Goal: Information Seeking & Learning: Learn about a topic

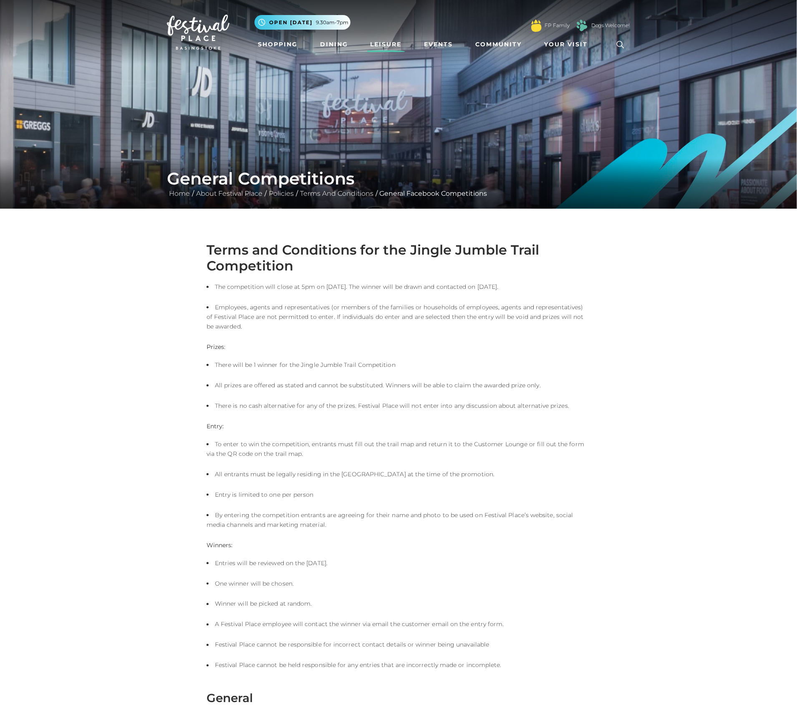
click at [382, 44] on link "Leisure" at bounding box center [386, 44] width 38 height 15
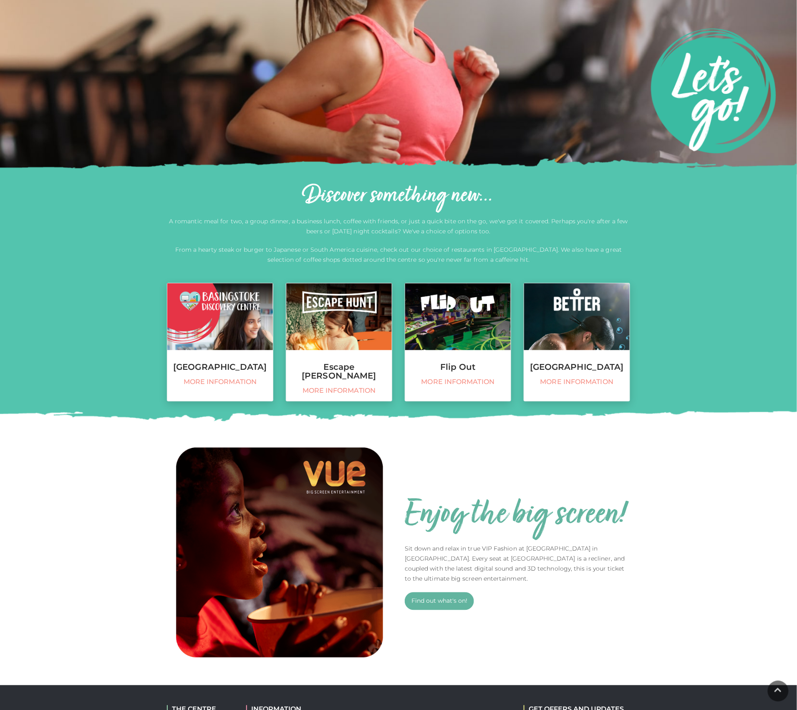
scroll to position [222, 0]
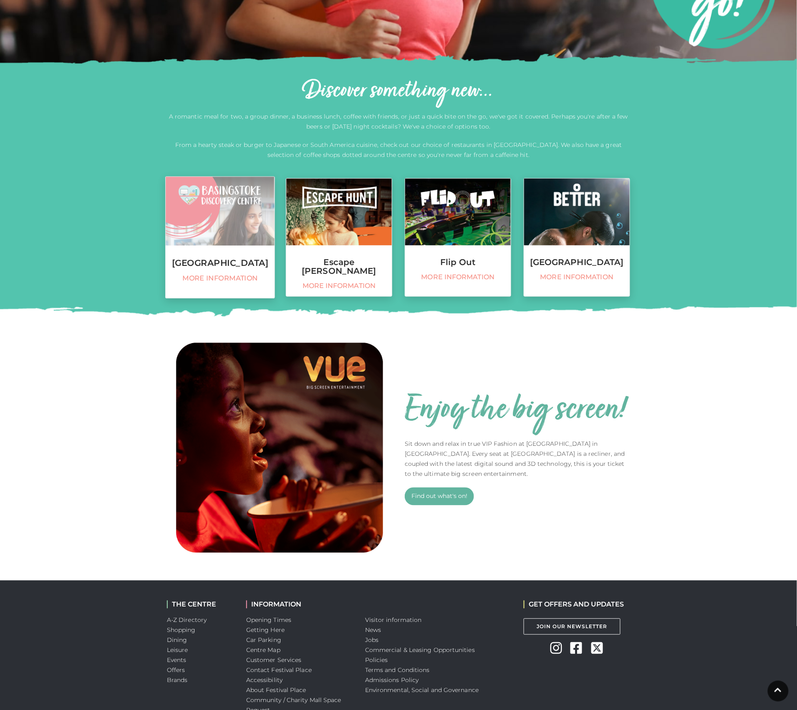
click at [226, 224] on img at bounding box center [220, 211] width 109 height 69
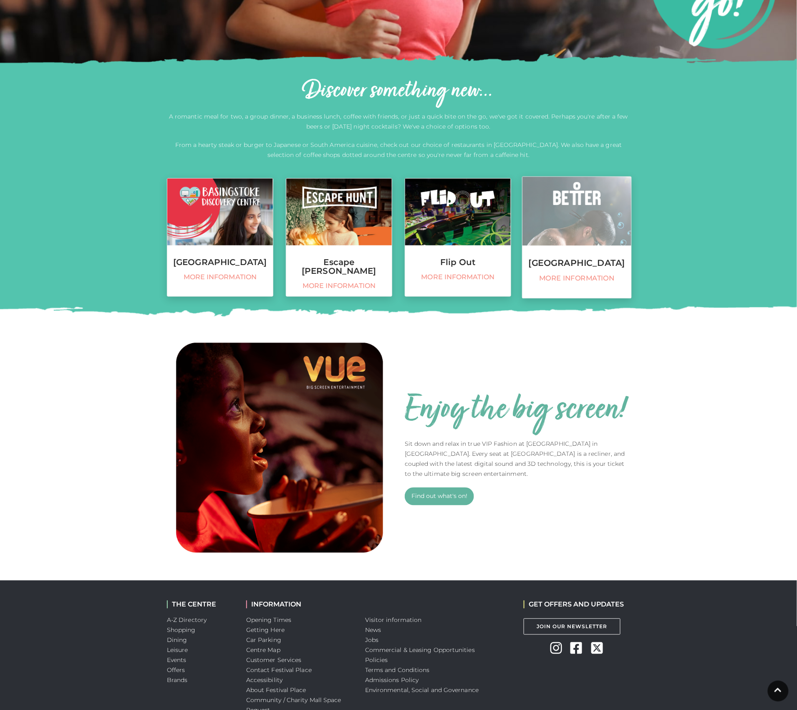
click at [554, 217] on img at bounding box center [577, 211] width 109 height 69
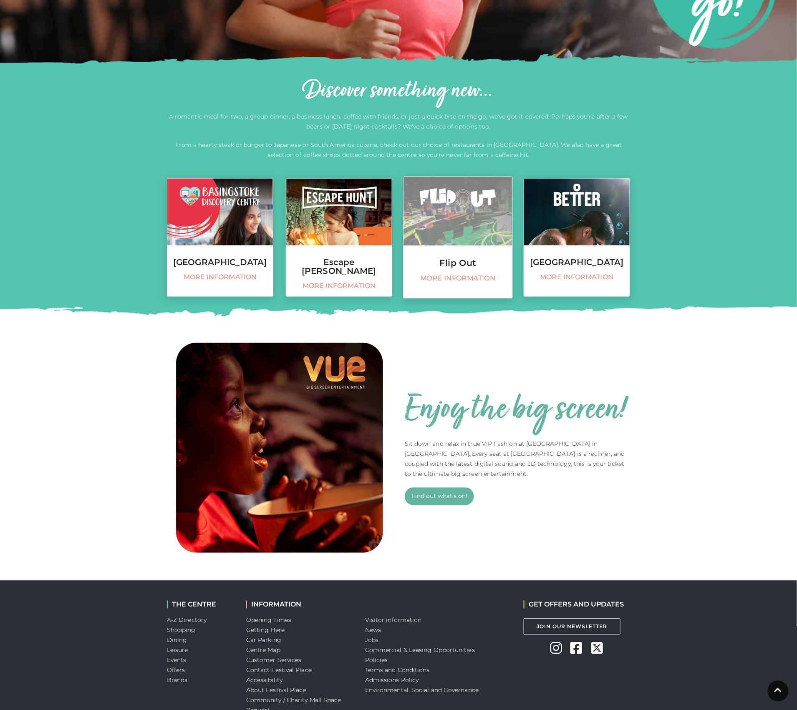
click at [465, 206] on img at bounding box center [458, 211] width 109 height 69
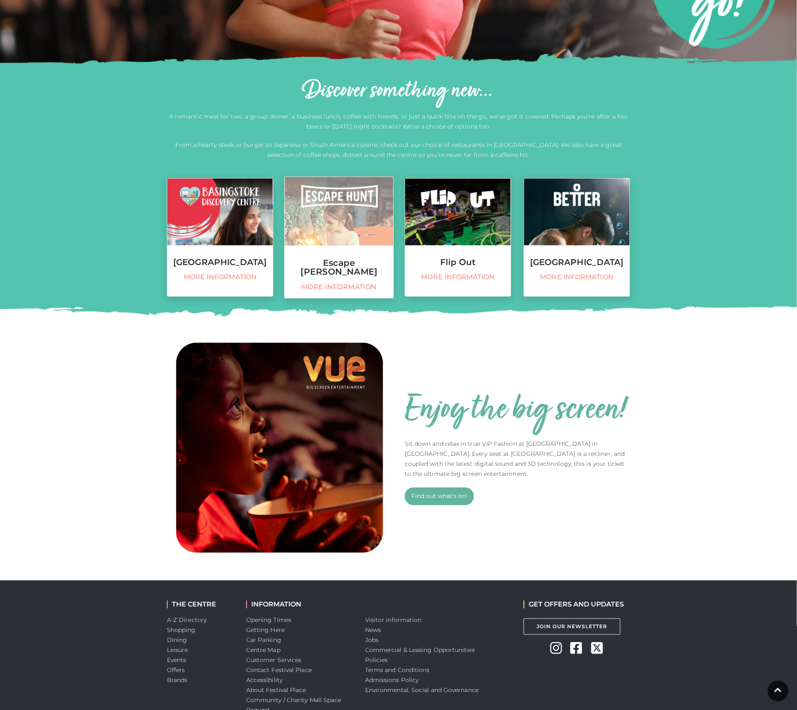
click at [346, 201] on img at bounding box center [339, 211] width 109 height 69
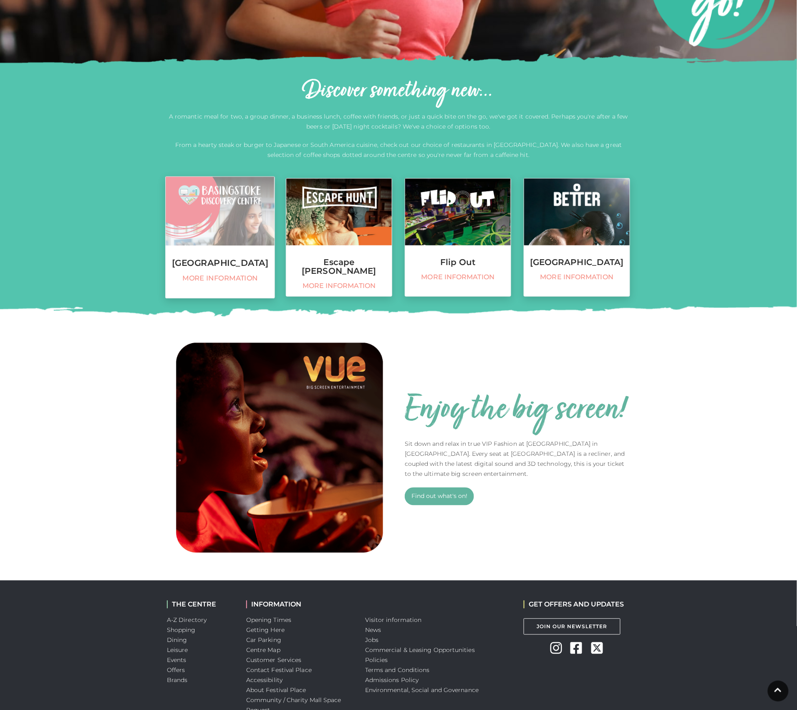
click at [251, 251] on link "Basingstoke Discovery Centre More information" at bounding box center [220, 238] width 110 height 122
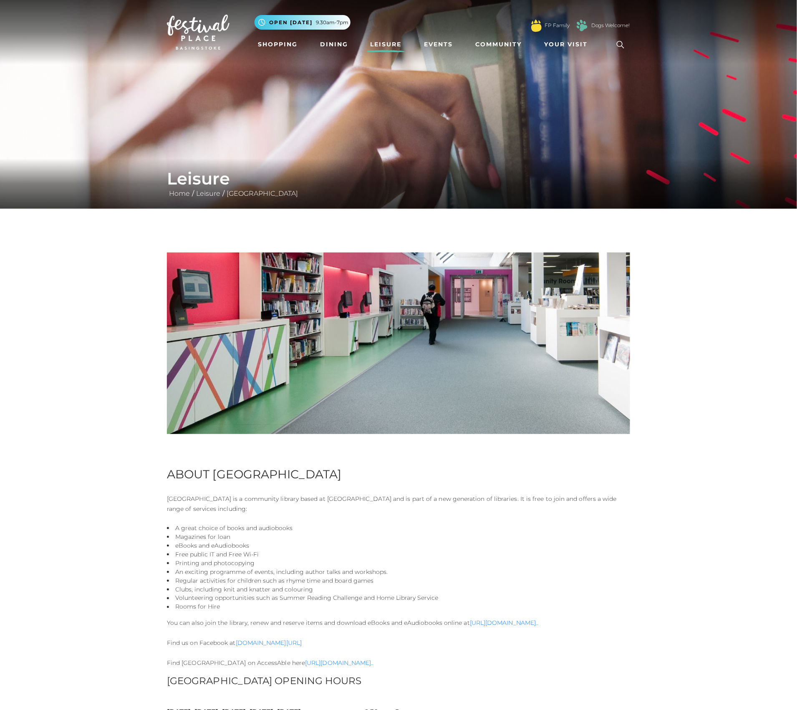
click at [384, 43] on link "Leisure" at bounding box center [386, 44] width 38 height 15
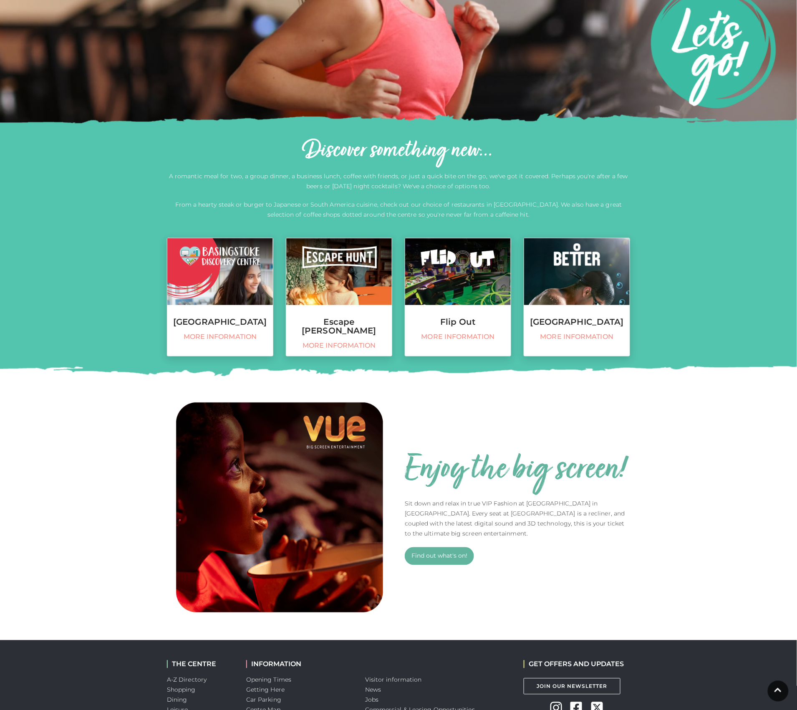
scroll to position [167, 0]
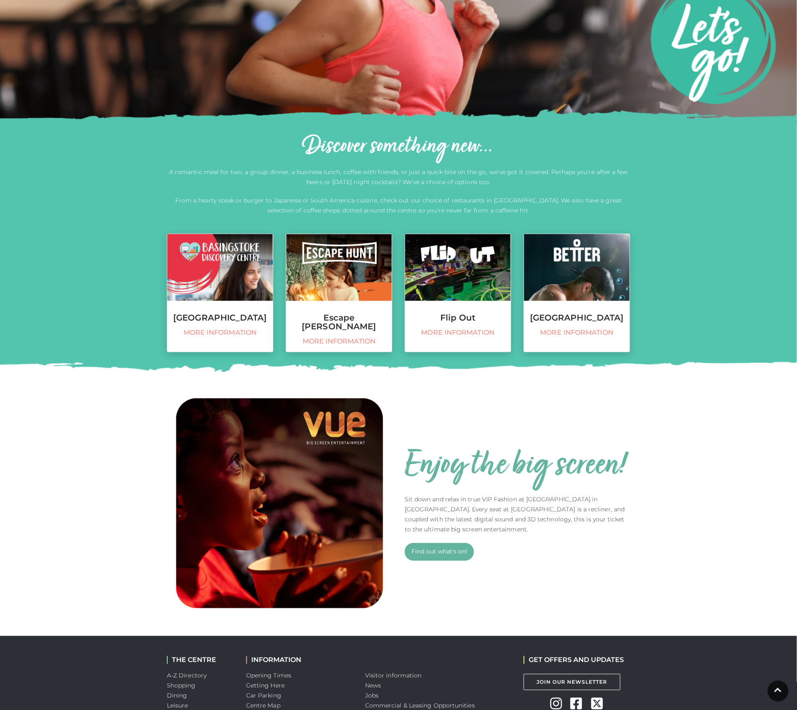
click at [254, 491] on img at bounding box center [279, 503] width 225 height 225
click at [431, 552] on link "Find out what's on!" at bounding box center [439, 552] width 69 height 18
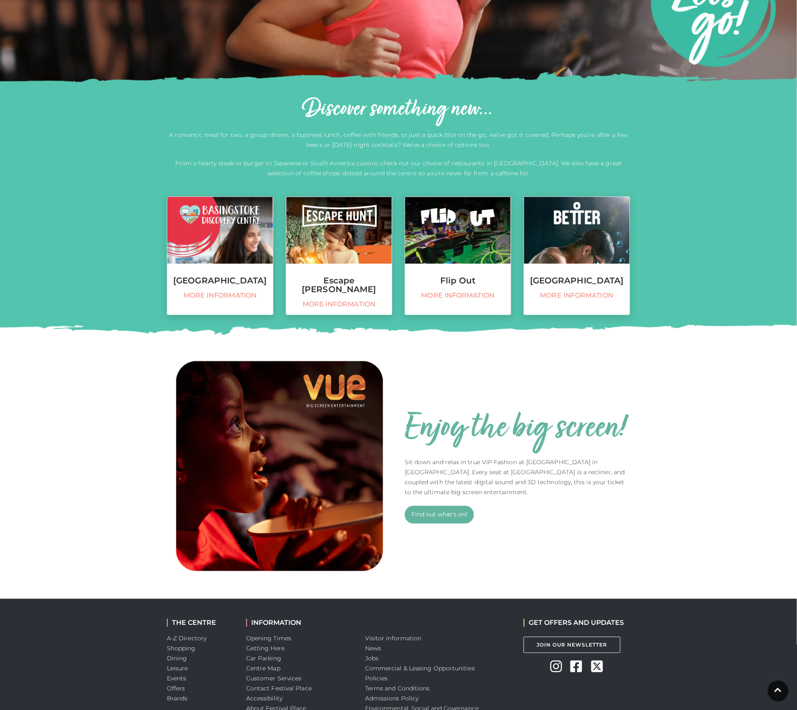
scroll to position [222, 0]
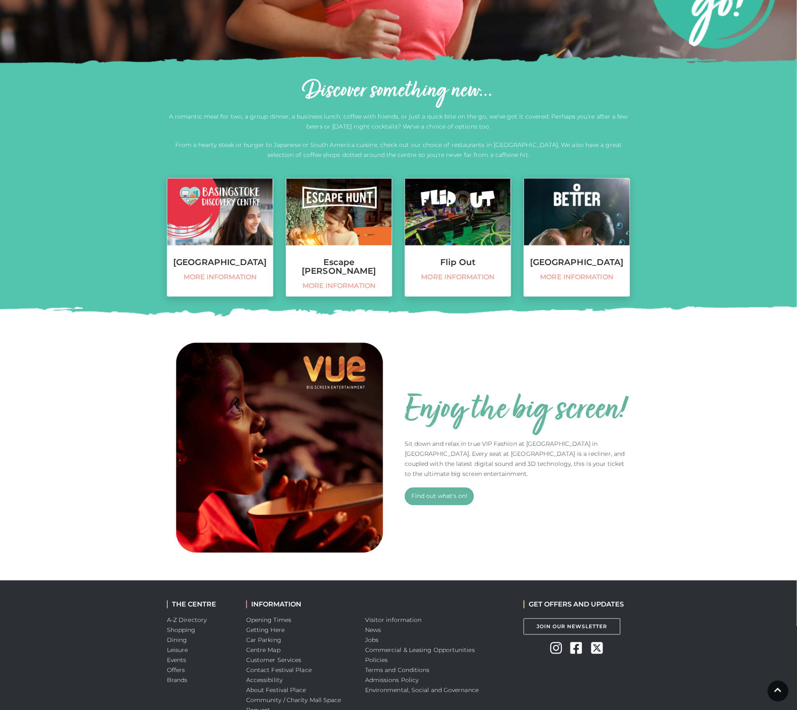
drag, startPoint x: 261, startPoint y: 428, endPoint x: 293, endPoint y: 427, distance: 31.7
click at [261, 428] on img at bounding box center [279, 447] width 225 height 225
click at [428, 495] on link "Find out what's on!" at bounding box center [439, 497] width 69 height 18
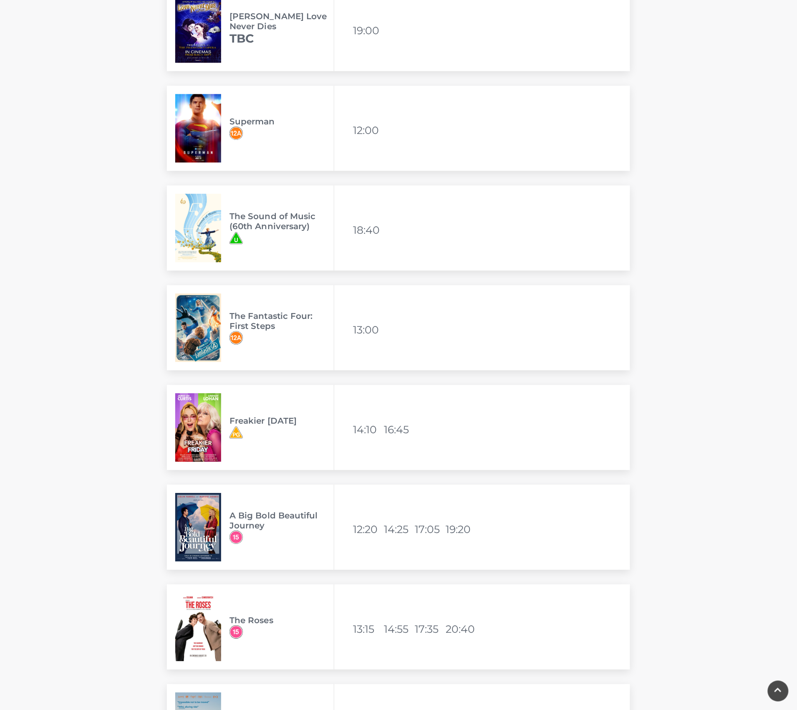
scroll to position [835, 0]
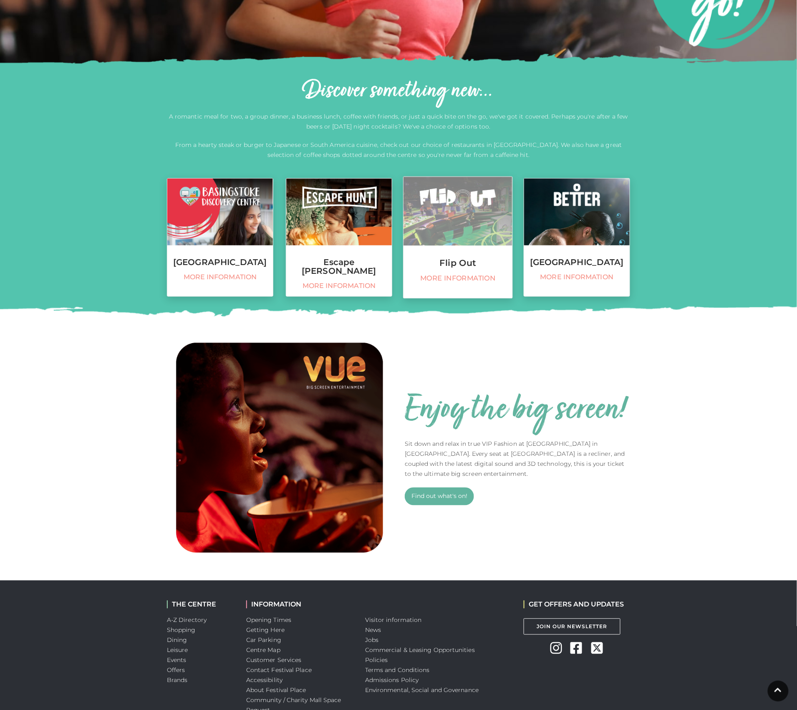
scroll to position [56, 0]
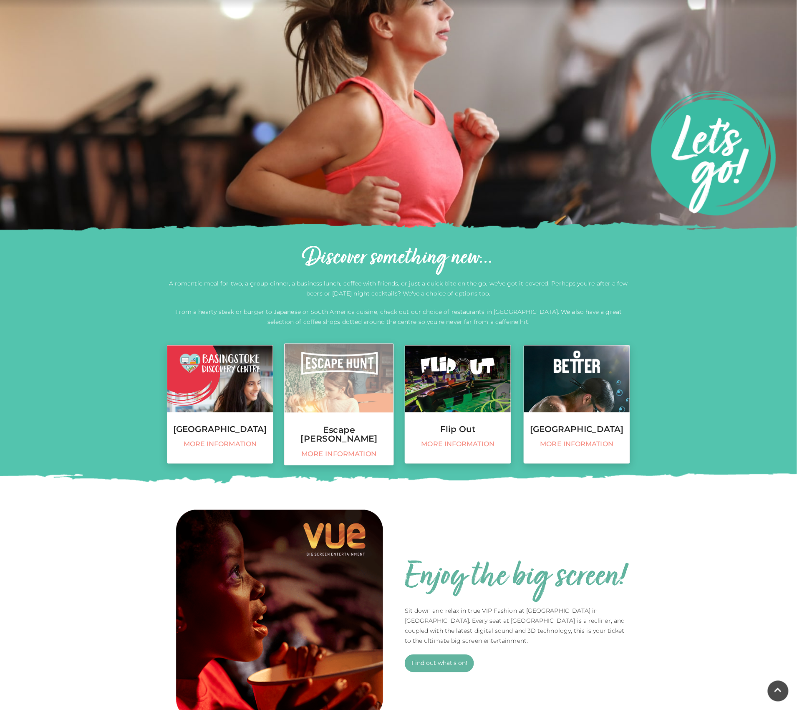
click at [349, 378] on img at bounding box center [339, 378] width 109 height 69
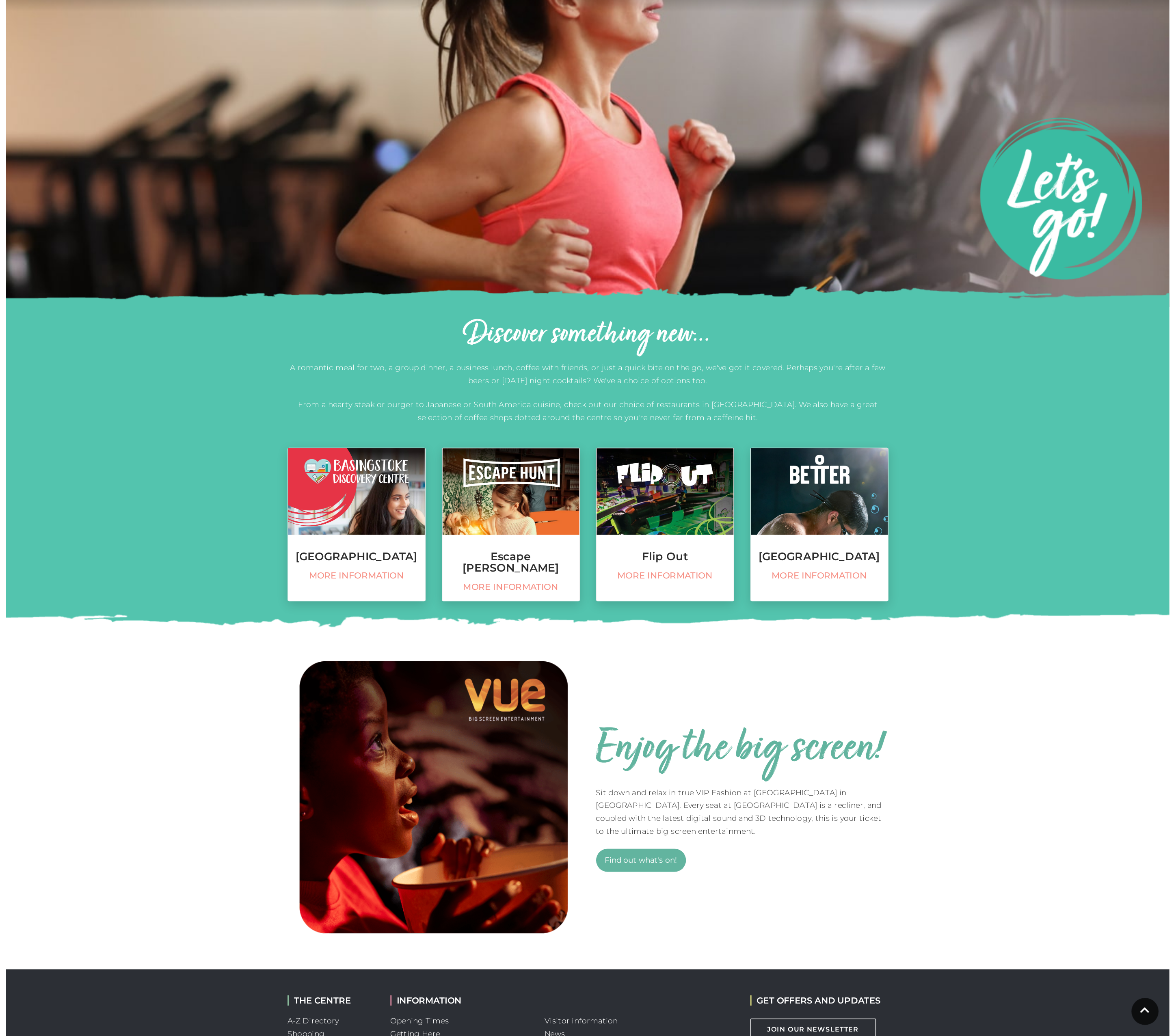
scroll to position [0, 0]
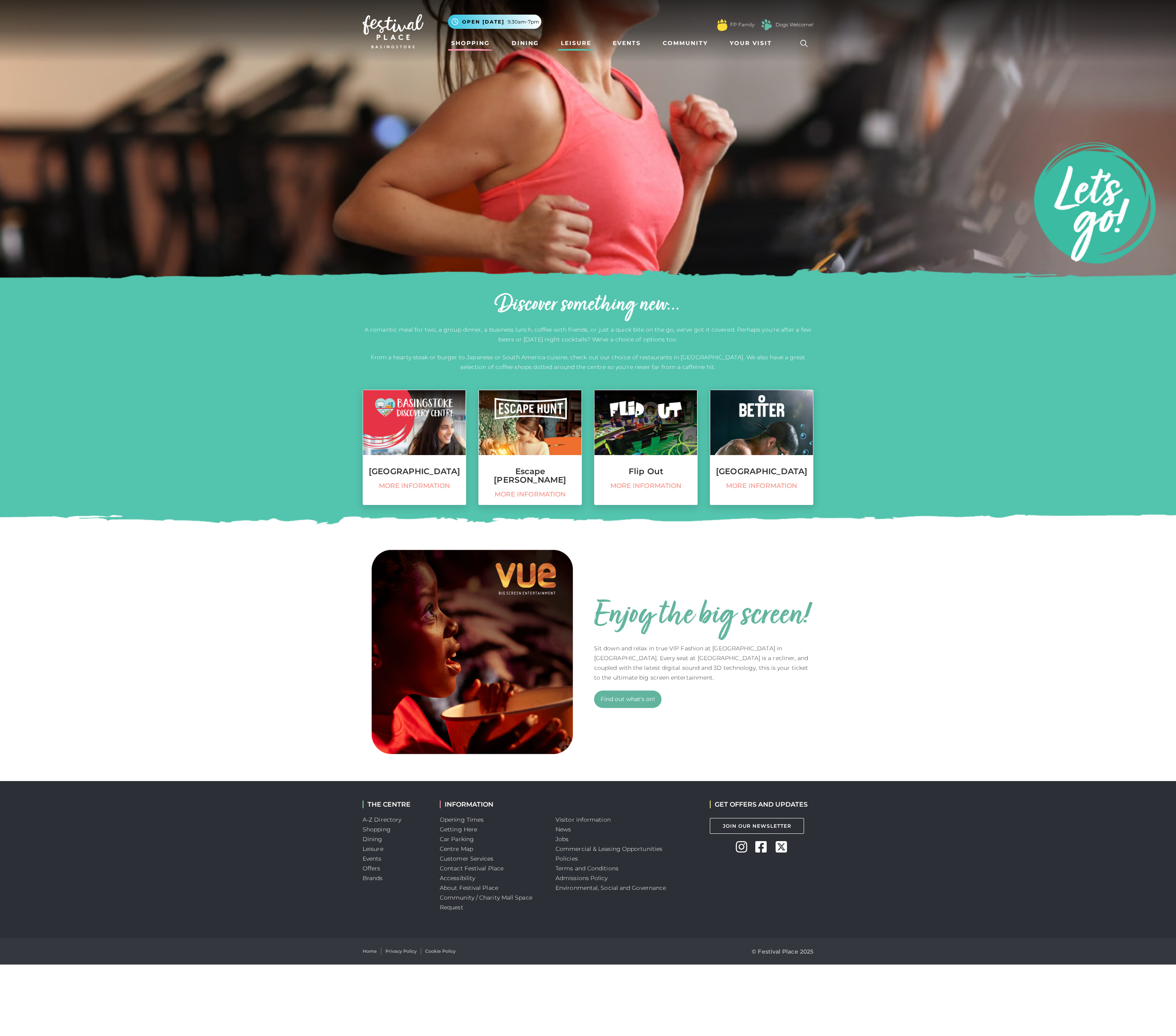
click at [471, 43] on link "Shopping" at bounding box center [470, 43] width 45 height 15
